Goal: Transaction & Acquisition: Obtain resource

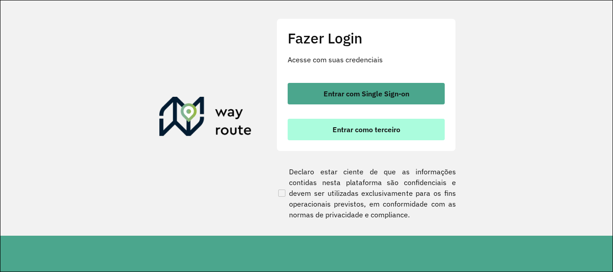
click at [361, 129] on span "Entrar como terceiro" at bounding box center [367, 129] width 68 height 7
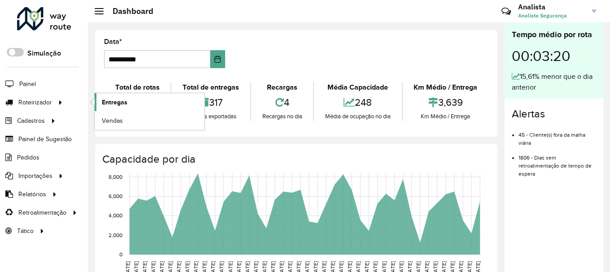
click at [122, 105] on span "Entregas" at bounding box center [115, 102] width 26 height 9
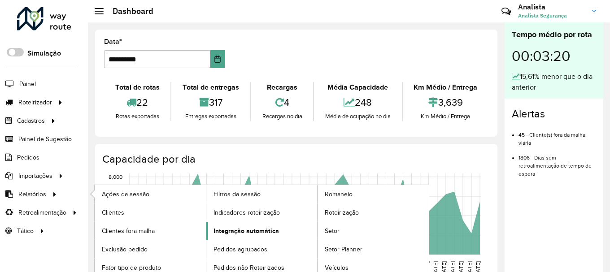
scroll to position [6, 0]
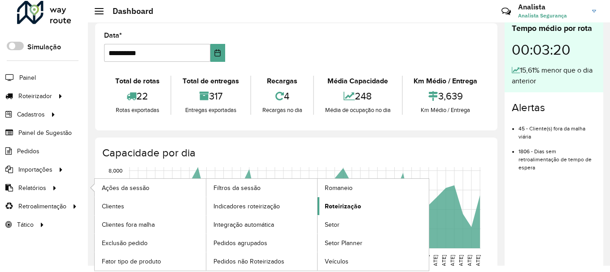
click at [339, 208] on span "Roteirização" at bounding box center [343, 206] width 36 height 9
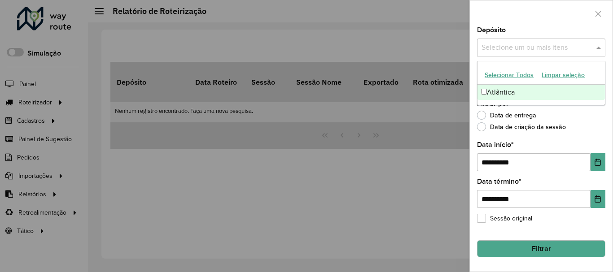
click at [540, 43] on input "text" at bounding box center [536, 48] width 115 height 11
click at [520, 95] on div "Atlântica" at bounding box center [541, 92] width 127 height 15
click at [557, 28] on div "Depósito Selecione um ou mais itens Atlântica × ×" at bounding box center [541, 42] width 128 height 30
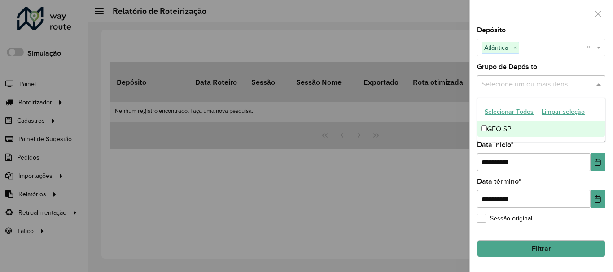
click at [524, 84] on input "text" at bounding box center [536, 84] width 115 height 11
click at [535, 62] on label "Grupo de Depósito" at bounding box center [507, 66] width 60 height 11
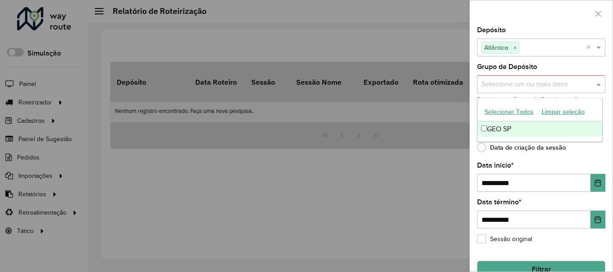
click at [501, 90] on input "text" at bounding box center [536, 84] width 115 height 11
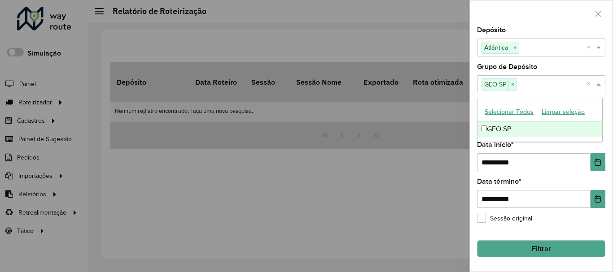
click at [539, 143] on div "**********" at bounding box center [541, 157] width 128 height 30
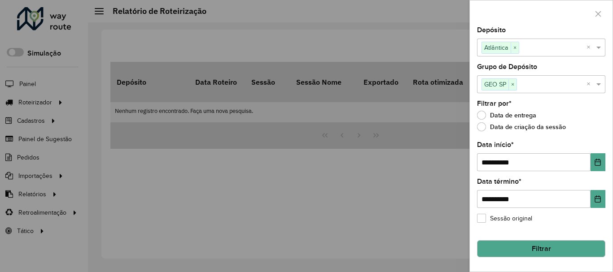
click at [550, 253] on button "Filtrar" at bounding box center [541, 249] width 128 height 17
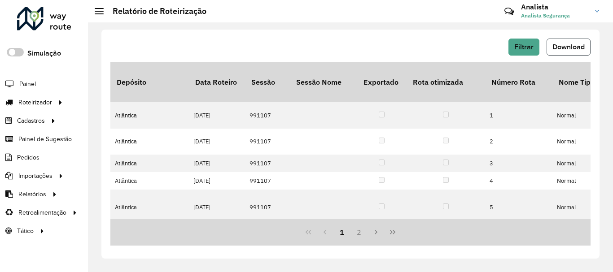
click at [579, 53] on button "Download" at bounding box center [569, 47] width 44 height 17
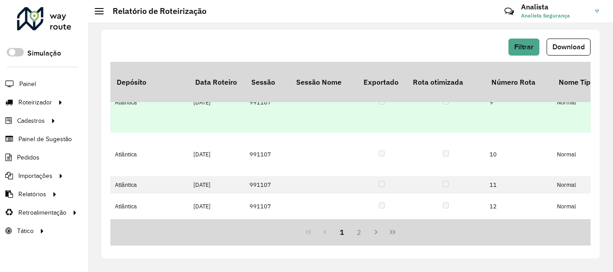
scroll to position [180, 0]
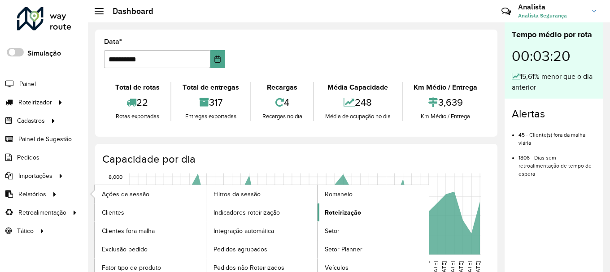
drag, startPoint x: 40, startPoint y: 194, endPoint x: 350, endPoint y: 215, distance: 309.9
click at [40, 194] on span "Relatórios" at bounding box center [32, 194] width 28 height 9
click at [350, 215] on span "Roteirização" at bounding box center [343, 212] width 36 height 9
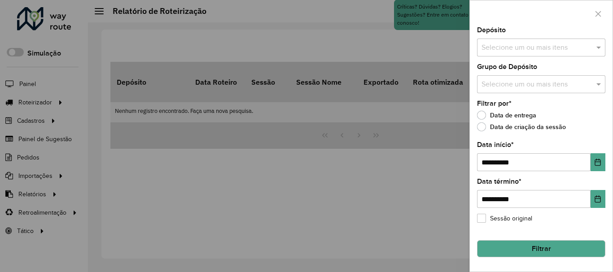
click at [507, 49] on input "text" at bounding box center [536, 48] width 115 height 11
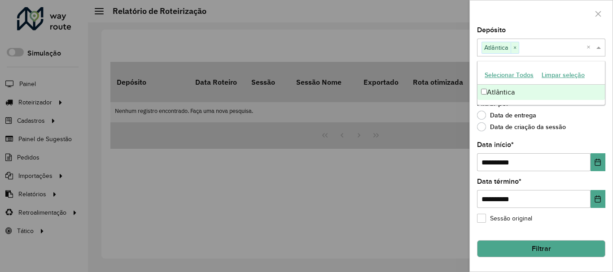
click at [590, 126] on div "Data de criação da sessão" at bounding box center [541, 129] width 128 height 11
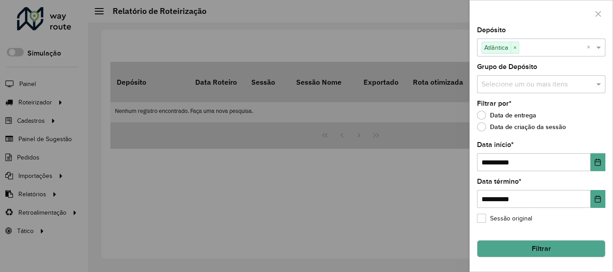
click at [514, 82] on input "text" at bounding box center [536, 84] width 115 height 11
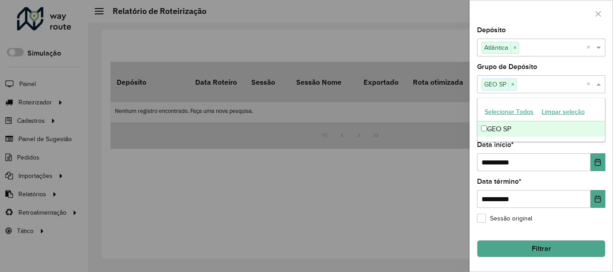
click at [572, 140] on ng-dropdown-panel "Selecionar Todos Limpar seleção GEO SP" at bounding box center [541, 120] width 128 height 44
click at [559, 147] on div "**********" at bounding box center [541, 157] width 128 height 30
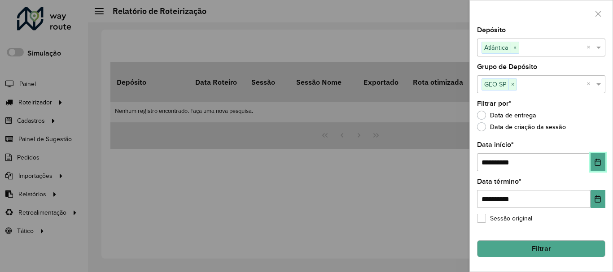
click at [600, 161] on icon "Choose Date" at bounding box center [597, 162] width 7 height 7
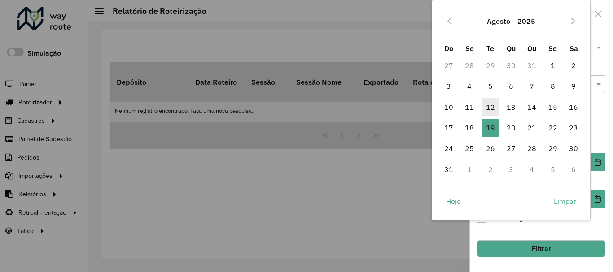
click at [495, 106] on span "12" at bounding box center [491, 107] width 18 height 18
type input "**********"
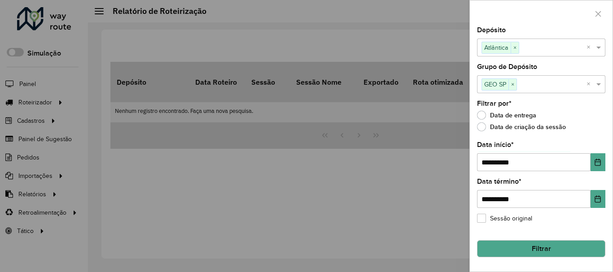
click at [532, 250] on button "Filtrar" at bounding box center [541, 249] width 128 height 17
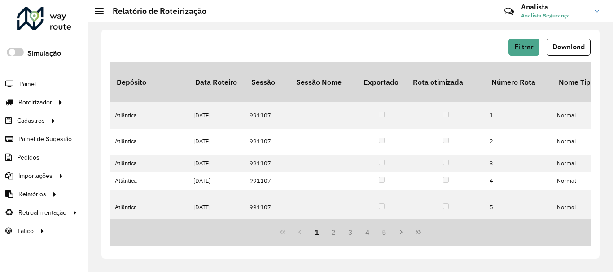
click at [403, 24] on div "Filtrar Download Depósito Data Roteiro Sessão Sessão Nome Exportado Rota otimiz…" at bounding box center [350, 147] width 525 height 250
click at [578, 48] on span "Download" at bounding box center [569, 47] width 32 height 8
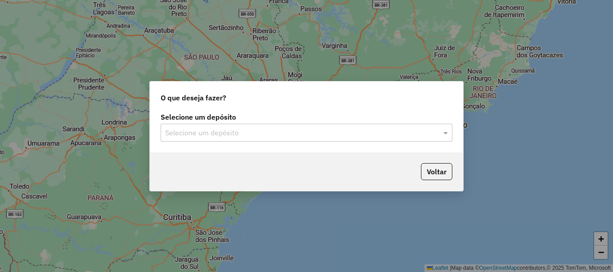
click at [217, 133] on input "text" at bounding box center [297, 133] width 265 height 11
click at [446, 135] on span at bounding box center [446, 132] width 11 height 11
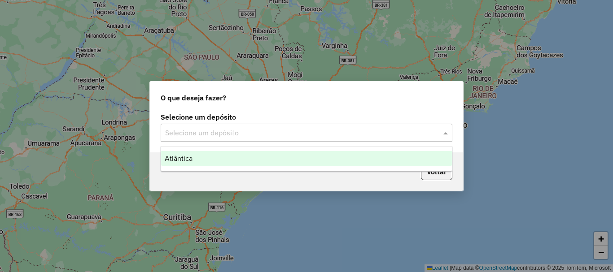
click at [447, 135] on span at bounding box center [446, 132] width 11 height 11
click at [298, 159] on div "Atlântica" at bounding box center [306, 158] width 291 height 15
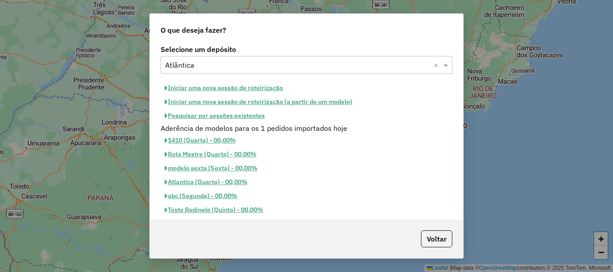
click at [230, 117] on button "Pesquisar por sessões existentes" at bounding box center [215, 116] width 108 height 14
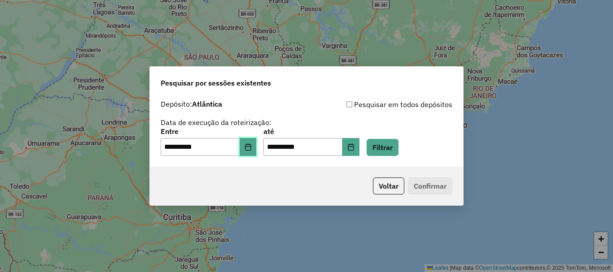
click at [251, 149] on icon "Choose Date" at bounding box center [248, 147] width 6 height 7
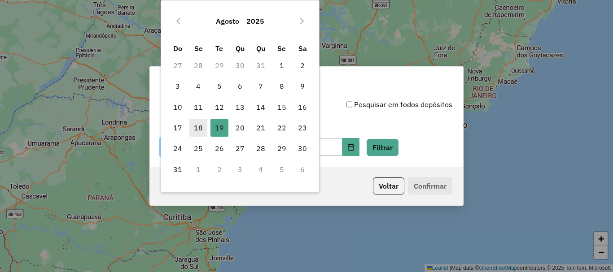
click at [202, 126] on span "18" at bounding box center [198, 128] width 18 height 18
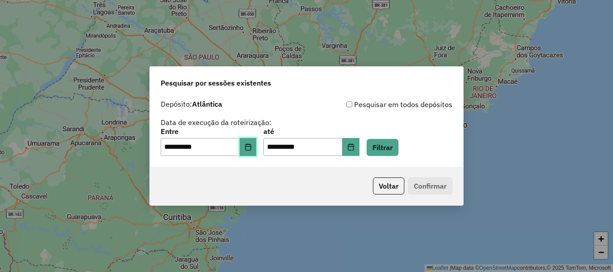
click at [252, 149] on icon "Choose Date" at bounding box center [248, 147] width 7 height 7
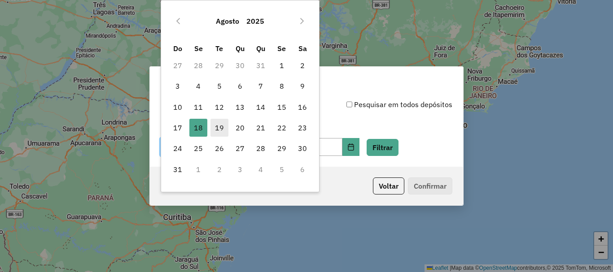
click at [219, 131] on span "19" at bounding box center [220, 128] width 18 height 18
type input "**********"
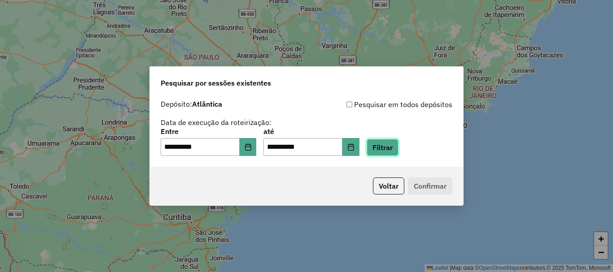
click at [398, 145] on button "Filtrar" at bounding box center [383, 147] width 32 height 17
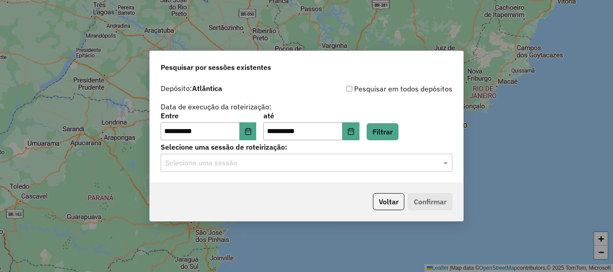
click at [316, 157] on div "Selecione uma sessão" at bounding box center [307, 163] width 292 height 18
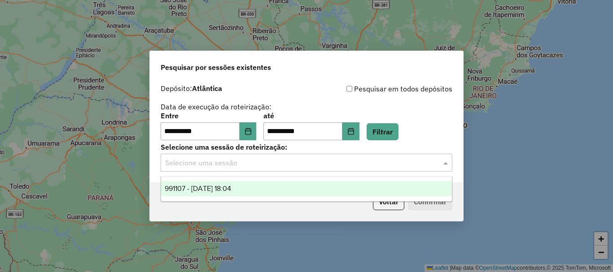
click at [274, 187] on div "991107 - 19/08/2025 18:04" at bounding box center [306, 188] width 291 height 15
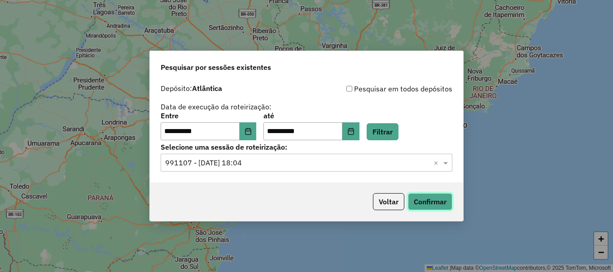
click at [421, 200] on button "Confirmar" at bounding box center [430, 201] width 44 height 17
